Goal: Task Accomplishment & Management: Use online tool/utility

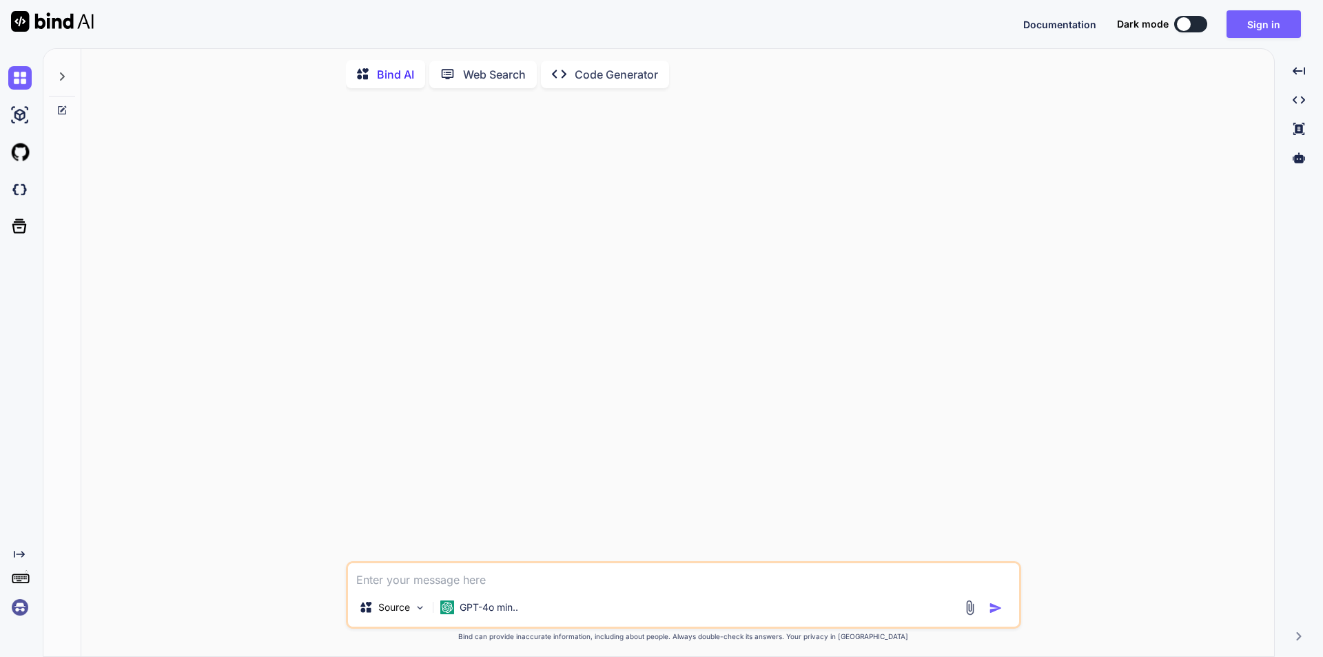
click at [417, 577] on textarea at bounding box center [683, 575] width 671 height 25
type textarea "As per discussion with you the conclusion is that the functionality is working …"
click at [1003, 615] on button "button" at bounding box center [998, 608] width 19 height 14
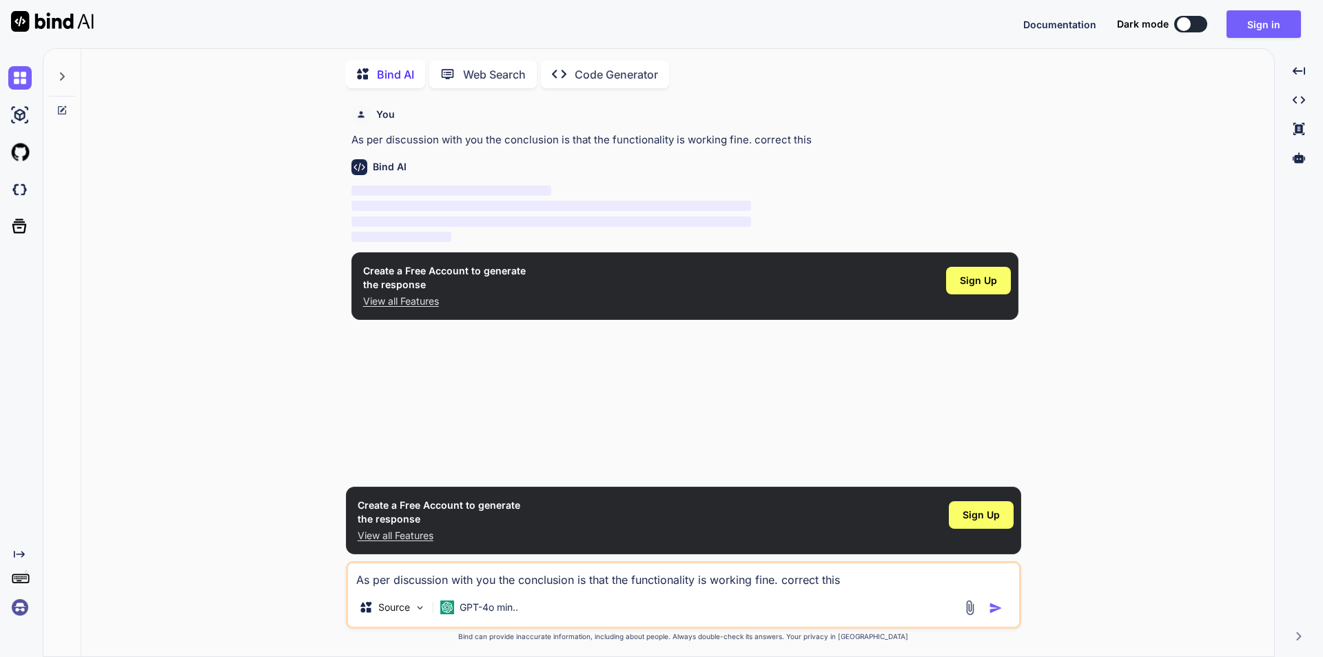
scroll to position [6, 0]
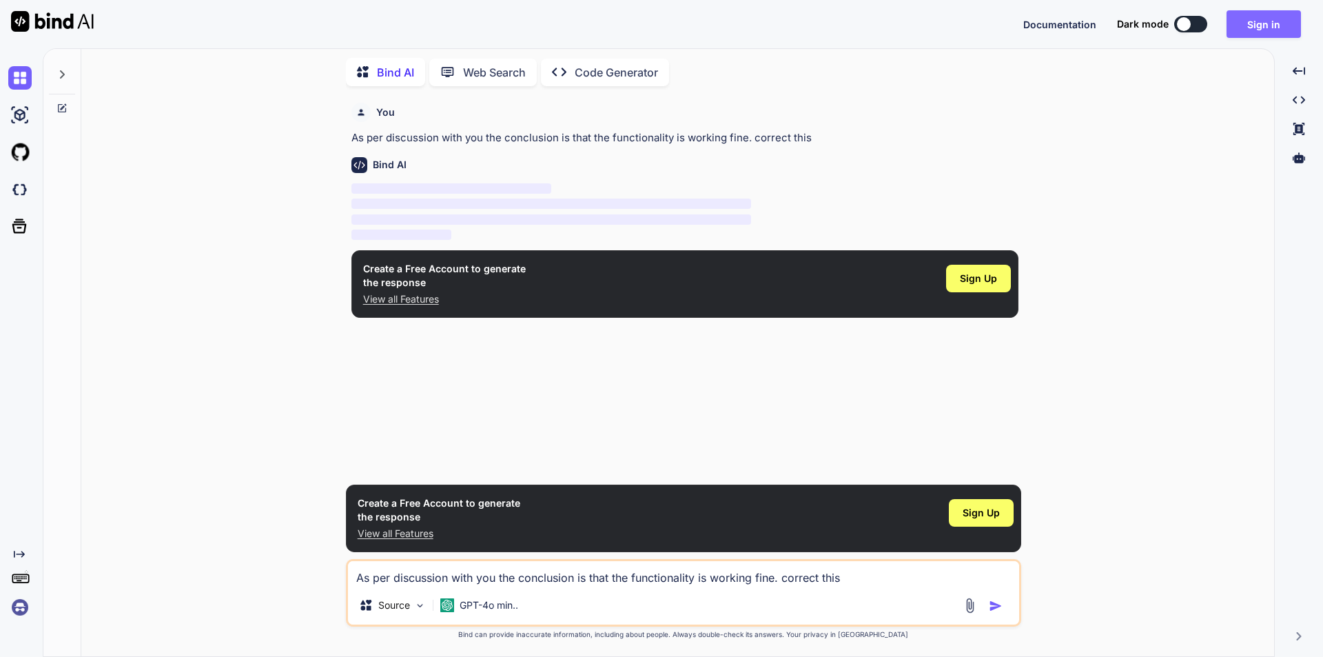
click at [1270, 19] on button "Sign in" at bounding box center [1264, 24] width 74 height 28
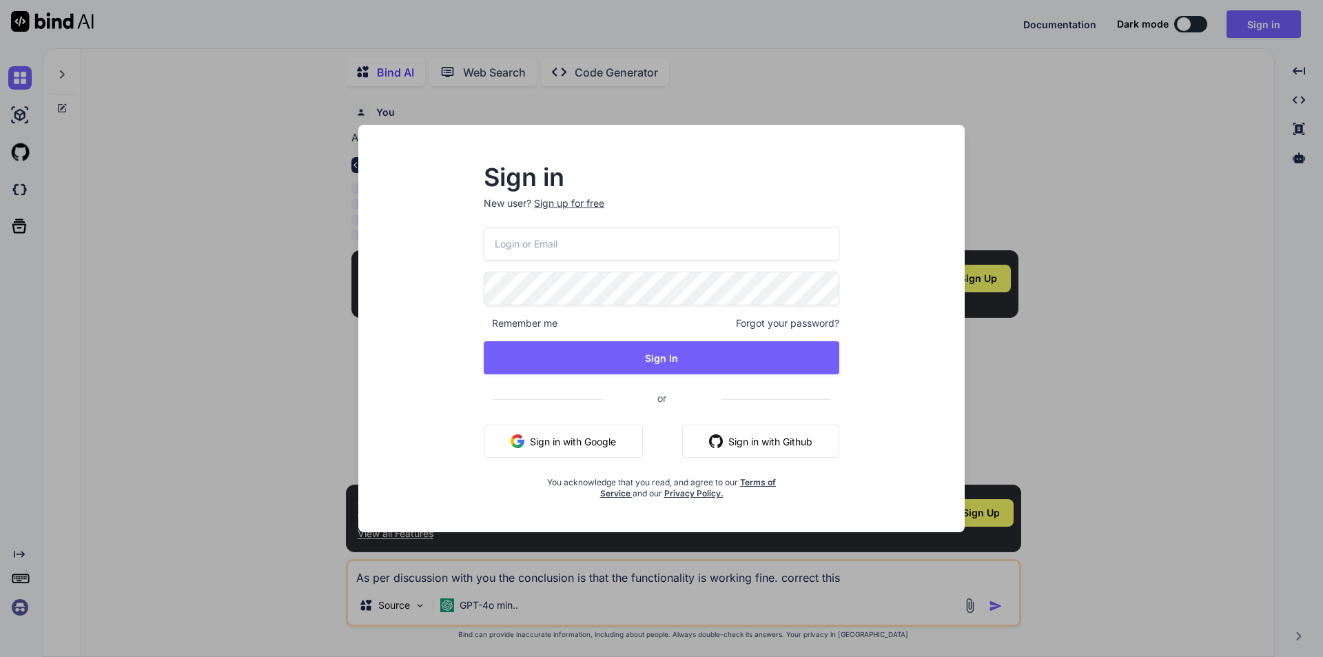
click at [538, 243] on input "email" at bounding box center [662, 244] width 356 height 34
type input "[EMAIL_ADDRESS][DOMAIN_NAME]"
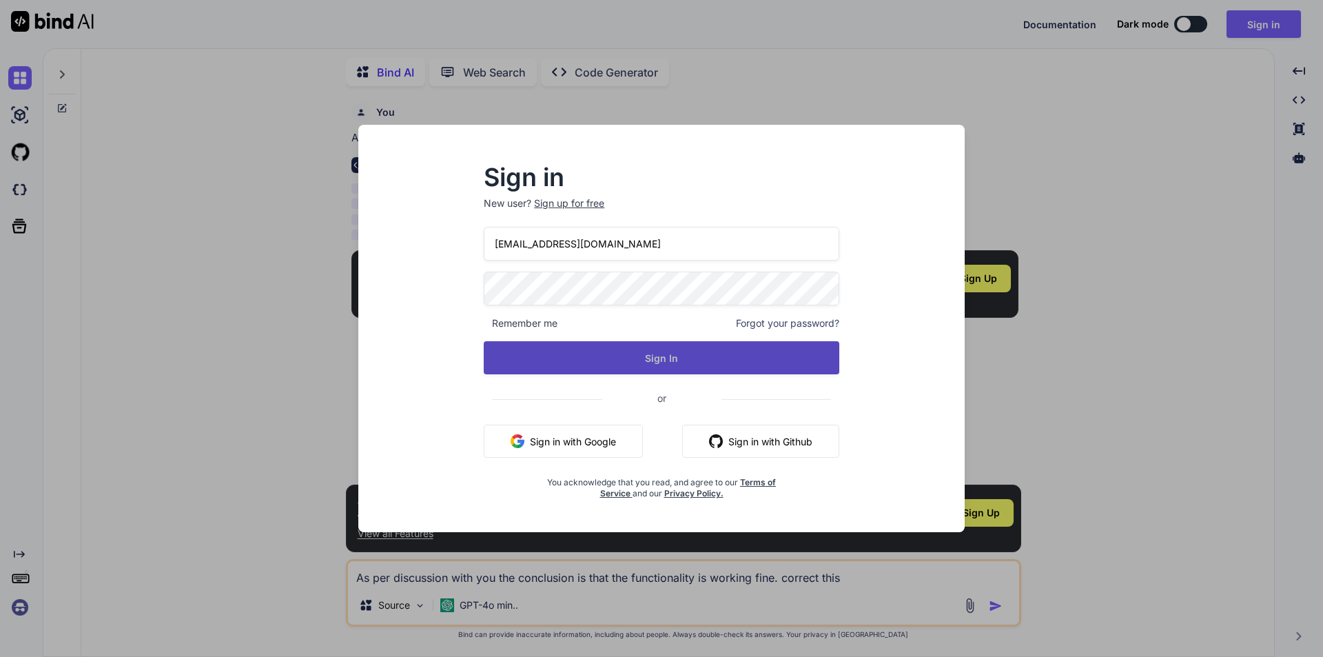
click at [639, 347] on button "Sign In" at bounding box center [662, 357] width 356 height 33
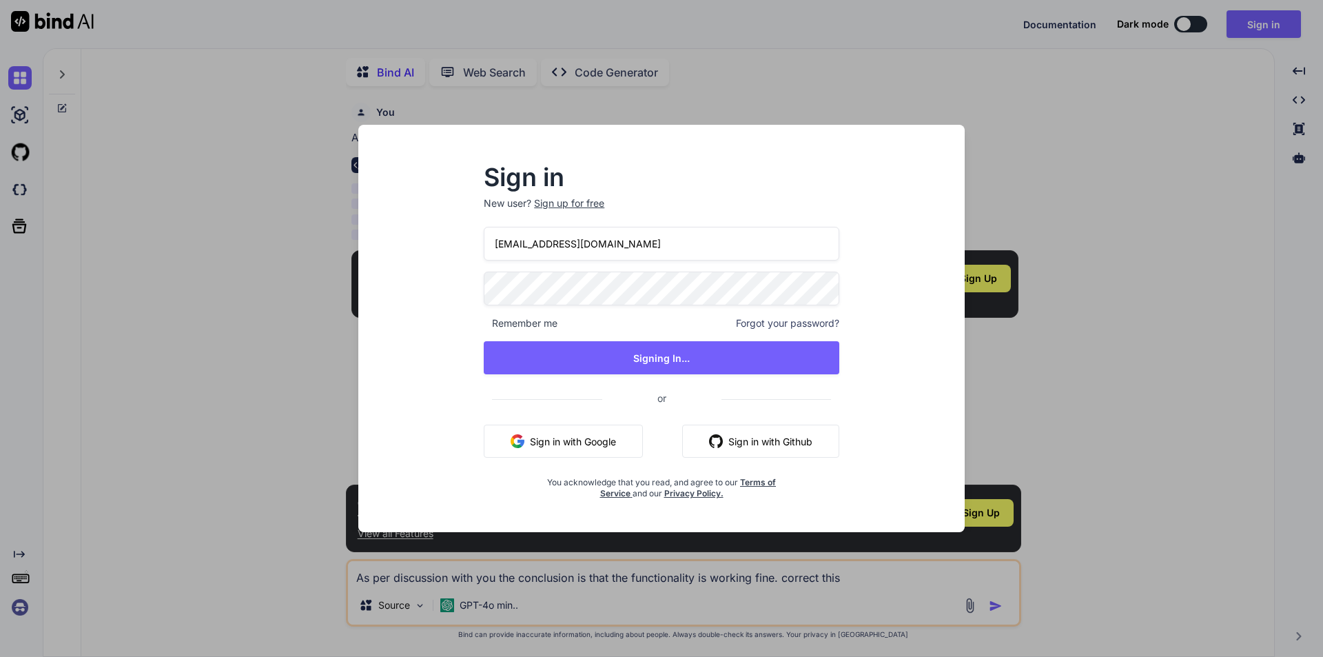
click at [1161, 88] on div "Sign in New user? Sign up for free [EMAIL_ADDRESS][DOMAIN_NAME] Remember me For…" at bounding box center [661, 328] width 1323 height 657
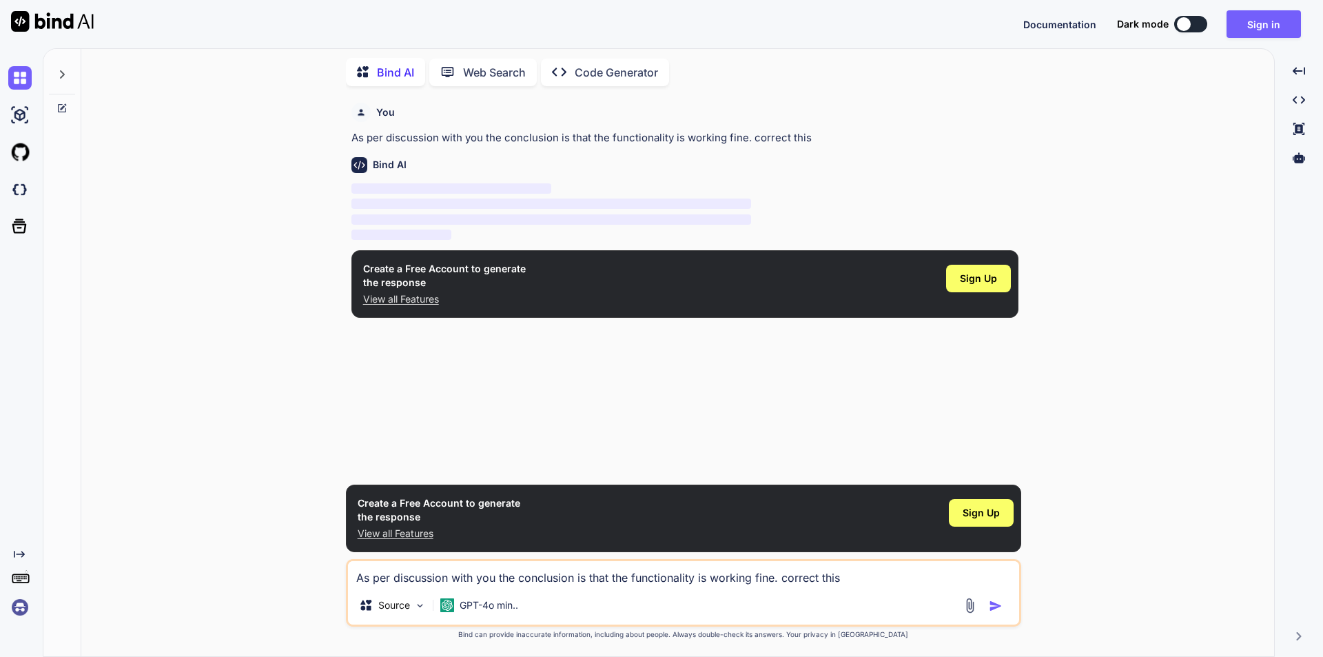
click at [17, 555] on icon "Created with Pixso." at bounding box center [19, 554] width 11 height 11
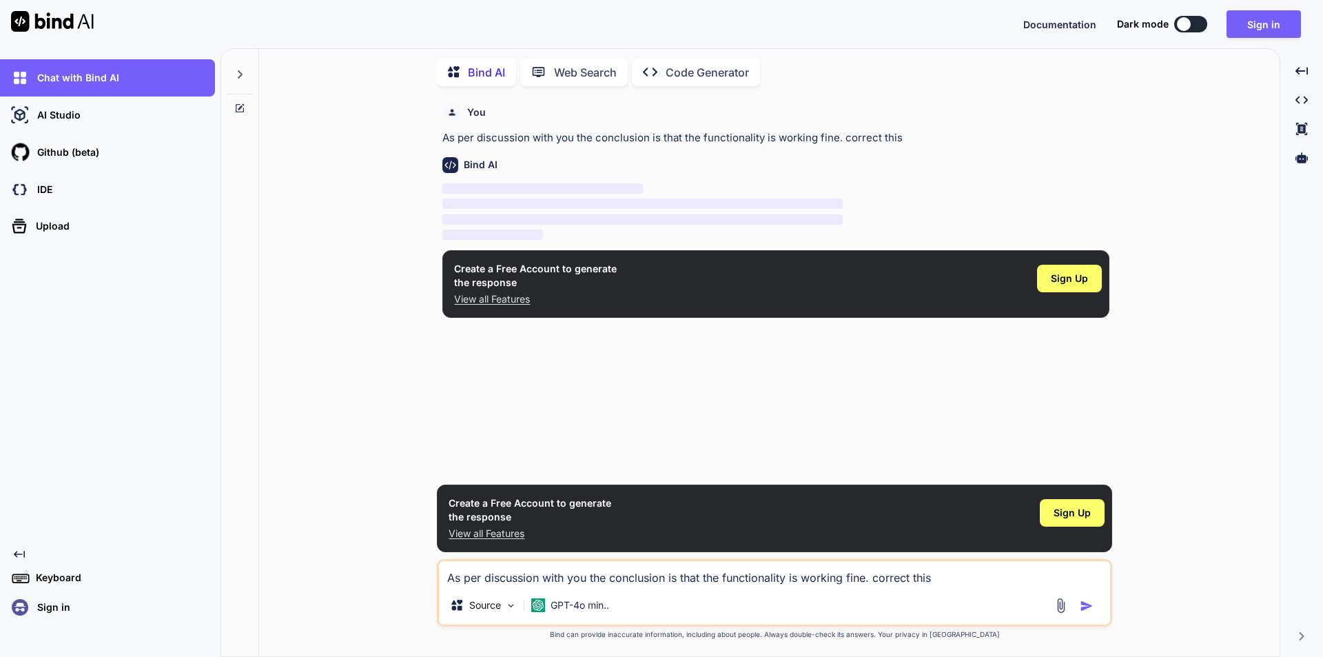
click at [17, 555] on icon "Created with Pixso." at bounding box center [19, 554] width 11 height 11
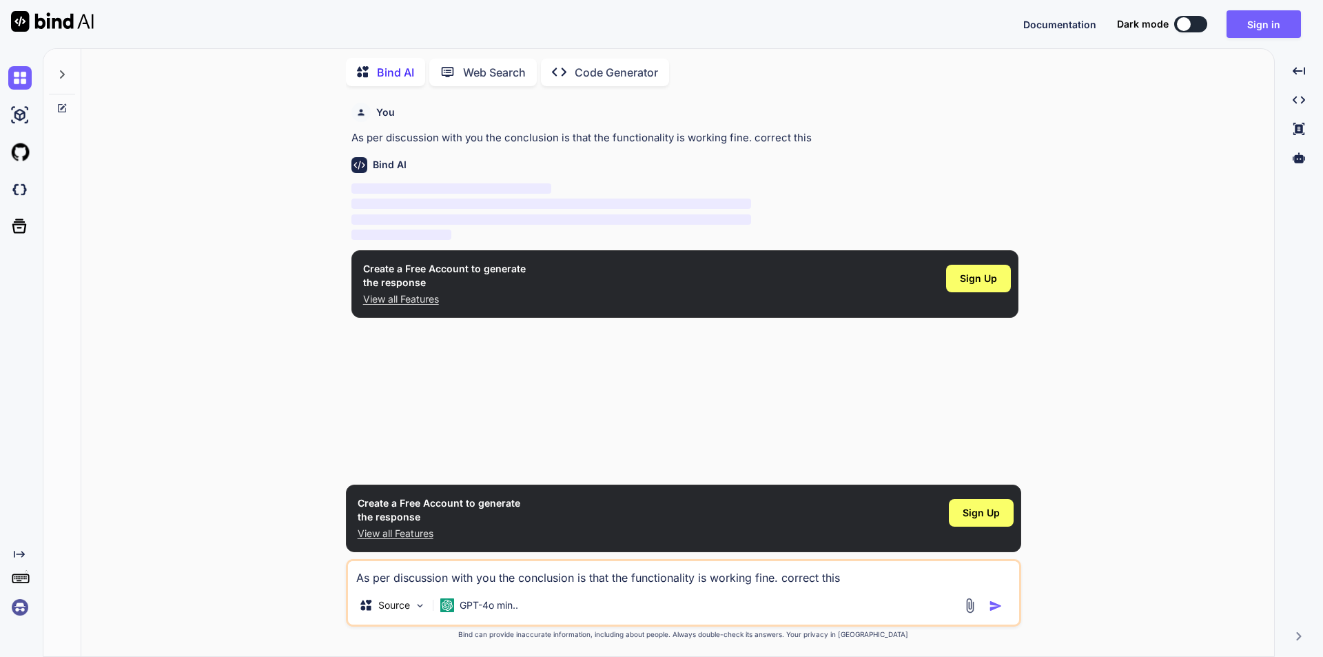
click at [10, 611] on img at bounding box center [19, 606] width 23 height 23
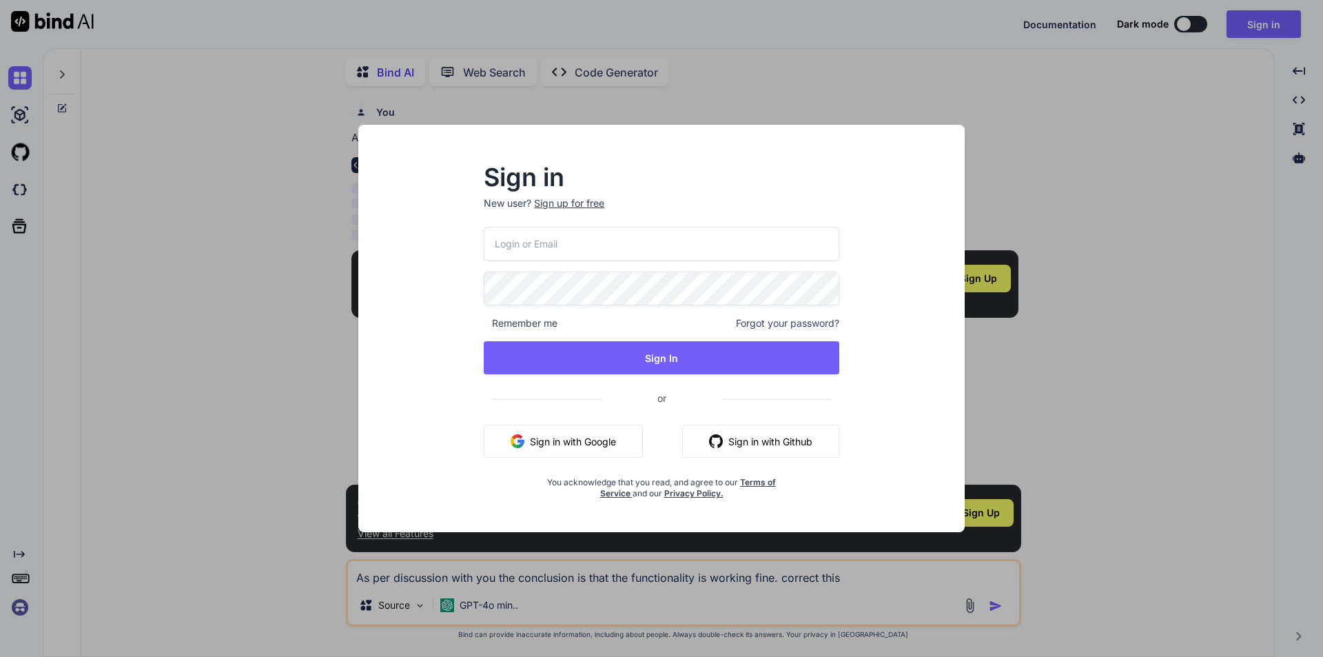
click at [12, 598] on div "Sign in New user? Sign up for free Remember me Forgot your password? Sign In or…" at bounding box center [661, 328] width 1323 height 657
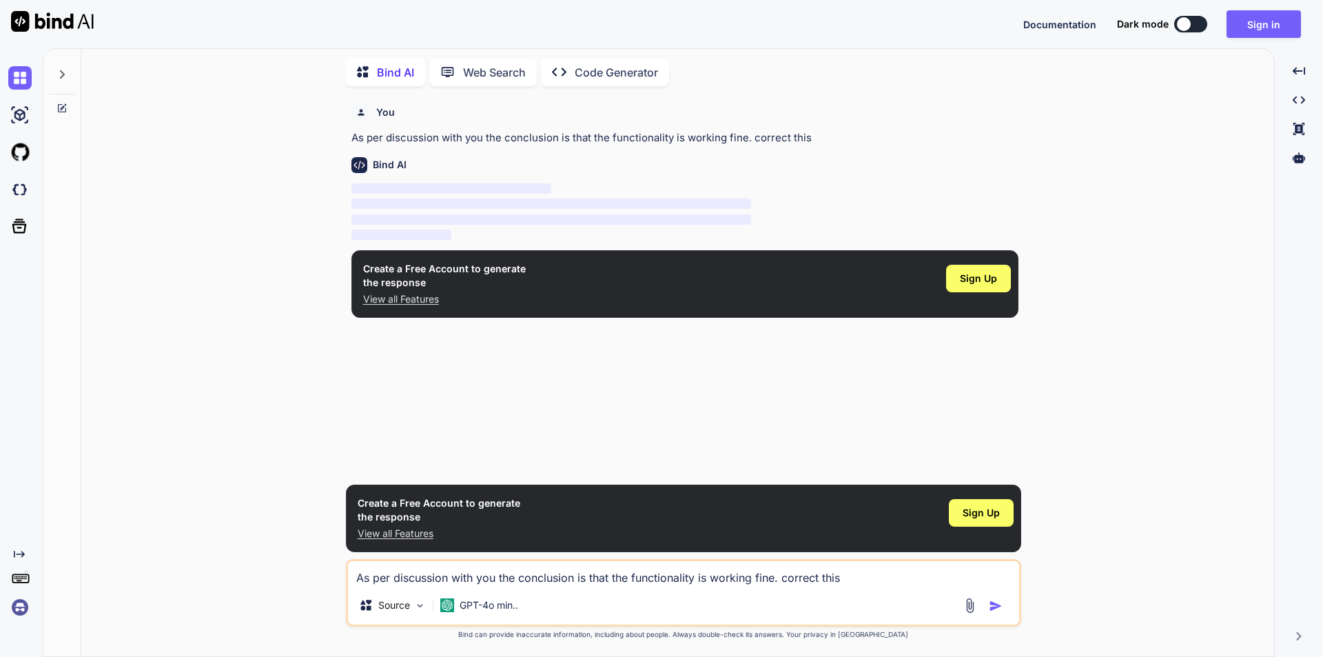
click at [21, 579] on rect at bounding box center [21, 578] width 1 height 1
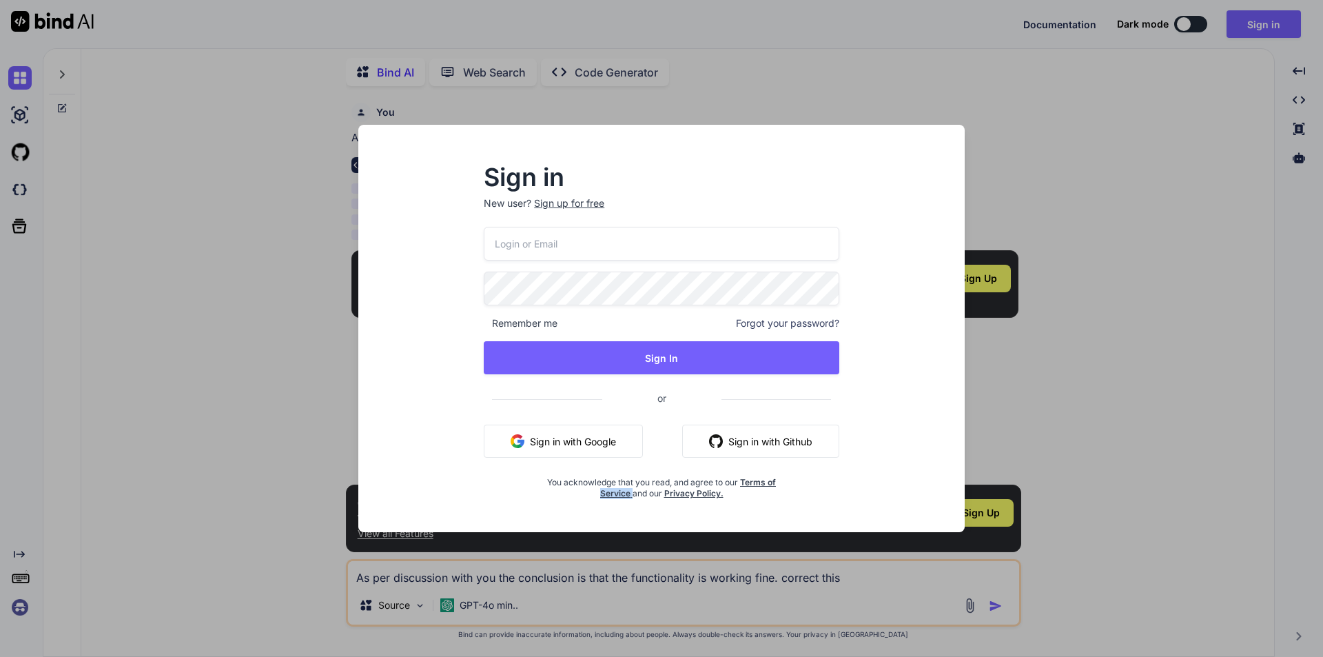
click at [21, 579] on div "Sign in New user? Sign up for free Remember me Forgot your password? Sign In or…" at bounding box center [661, 328] width 1323 height 657
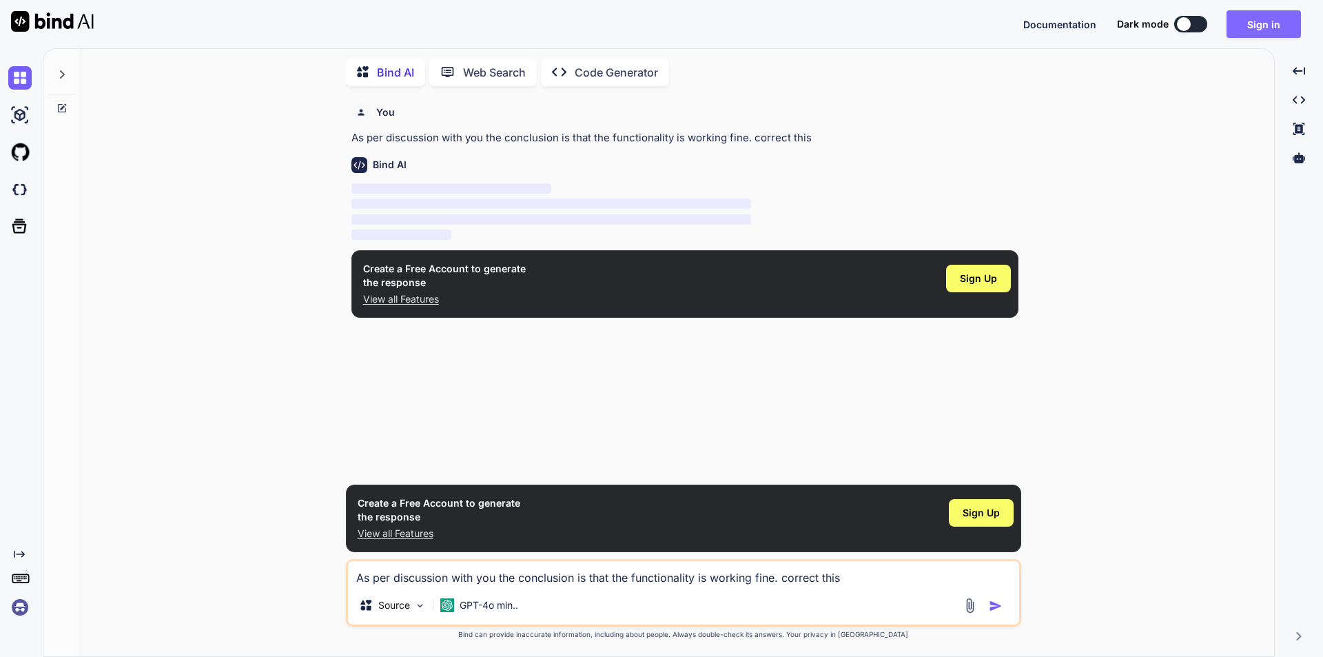
click at [1252, 26] on button "Sign in" at bounding box center [1264, 24] width 74 height 28
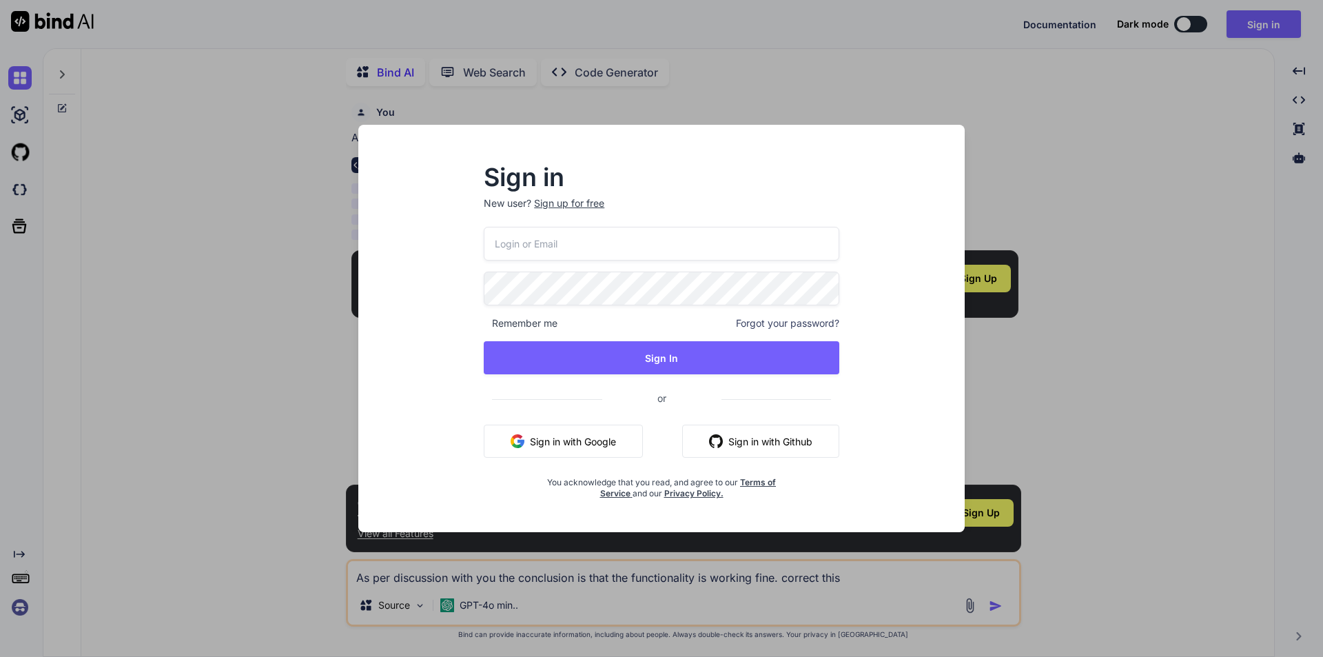
click at [546, 244] on input "email" at bounding box center [662, 244] width 356 height 34
type input "[EMAIL_ADDRESS][DOMAIN_NAME]"
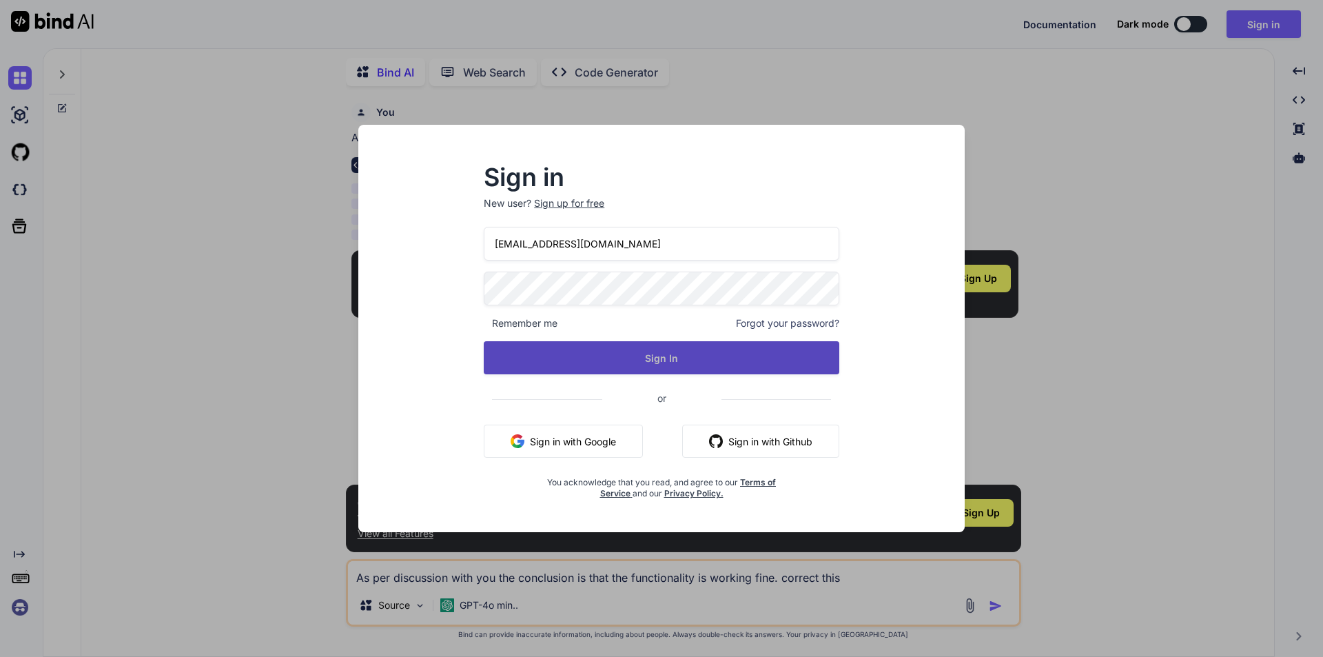
click at [601, 353] on button "Sign In" at bounding box center [662, 357] width 356 height 33
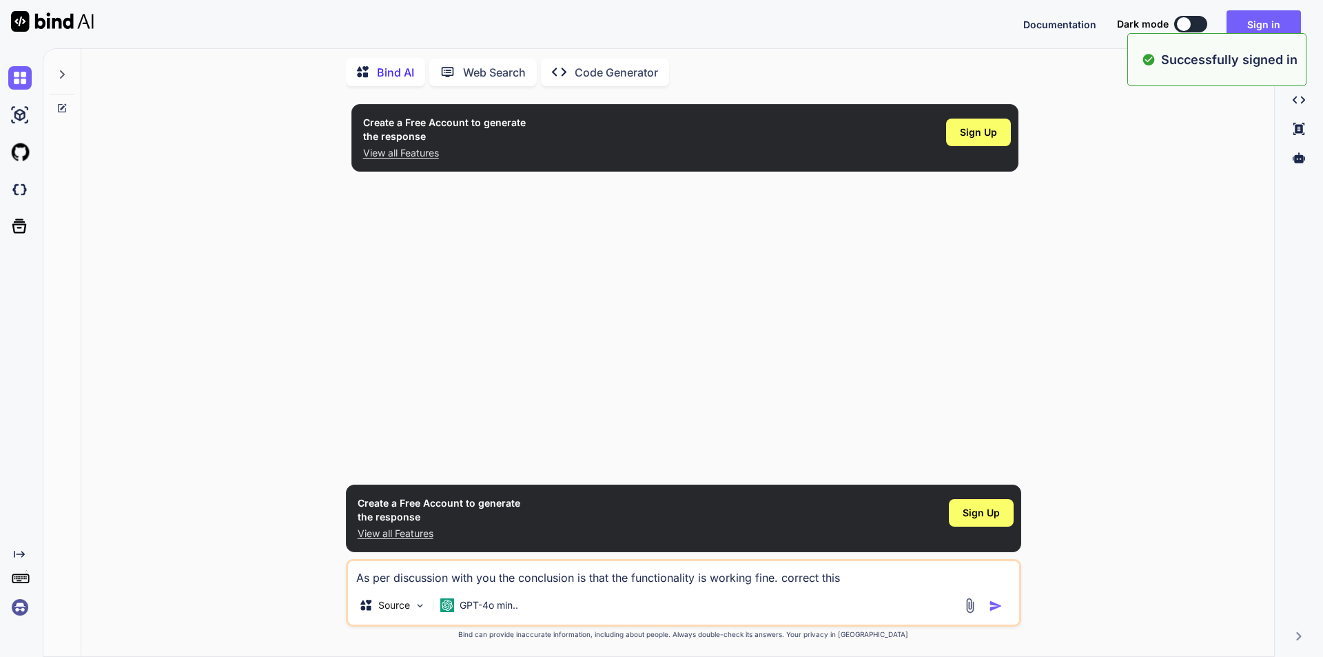
click at [455, 578] on textarea "As per discussion with you the conclusion is that the functionality is working …" at bounding box center [683, 573] width 671 height 25
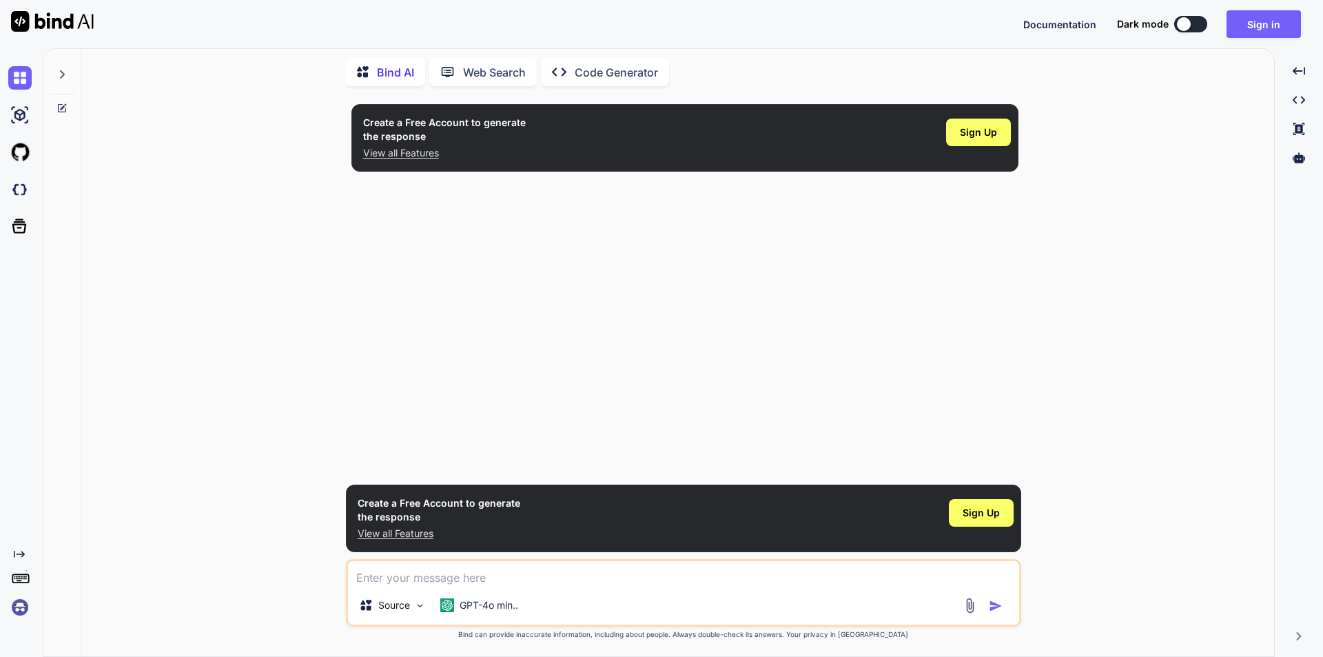
paste textarea "As per discussion with you the conclusion is that the functionality is working …"
type textarea "As per discussion with you the conclusion is that the functionality is working …"
click at [999, 603] on img "button" at bounding box center [996, 606] width 14 height 14
click at [992, 604] on img "button" at bounding box center [996, 606] width 14 height 14
drag, startPoint x: 778, startPoint y: 578, endPoint x: 354, endPoint y: 583, distance: 423.9
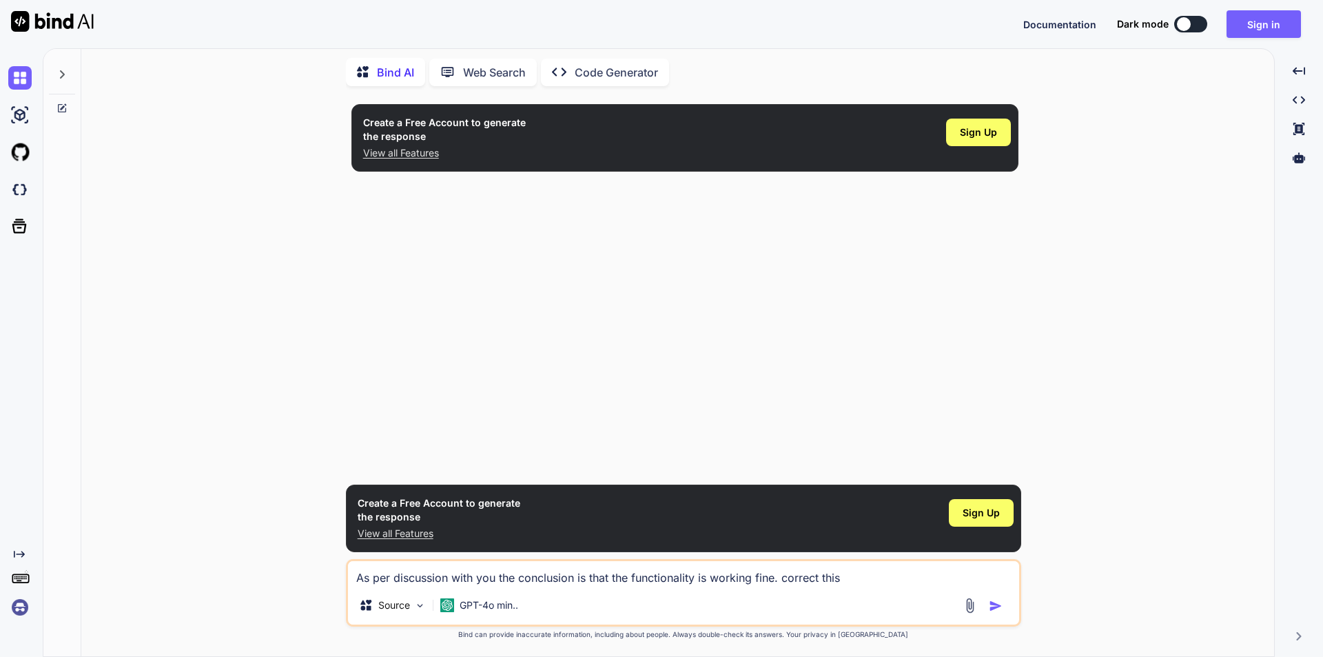
click at [354, 583] on textarea "As per discussion with you the conclusion is that the functionality is working …" at bounding box center [683, 573] width 671 height 25
